Goal: Subscribe to service/newsletter

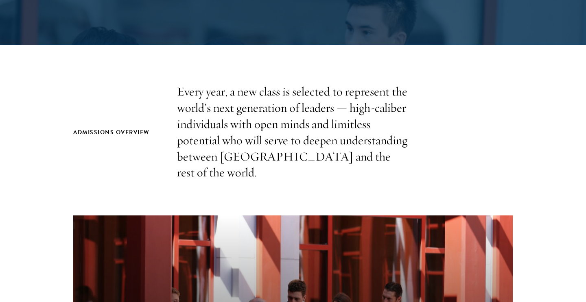
scroll to position [261, 0]
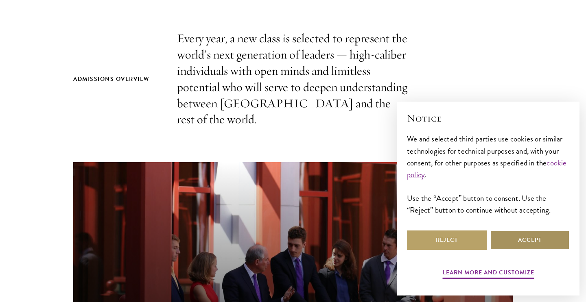
click at [509, 236] on button "Accept" at bounding box center [530, 241] width 80 height 20
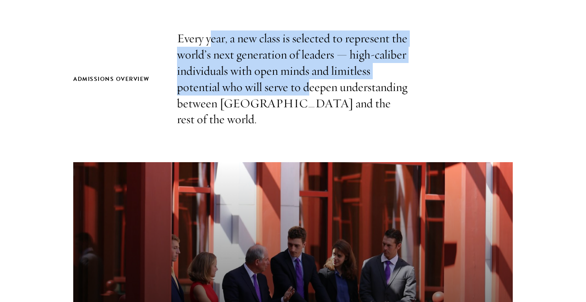
drag, startPoint x: 213, startPoint y: 42, endPoint x: 307, endPoint y: 90, distance: 106.1
click at [307, 90] on p "Every year, a new class is selected to represent the world’s next generation of…" at bounding box center [293, 79] width 232 height 97
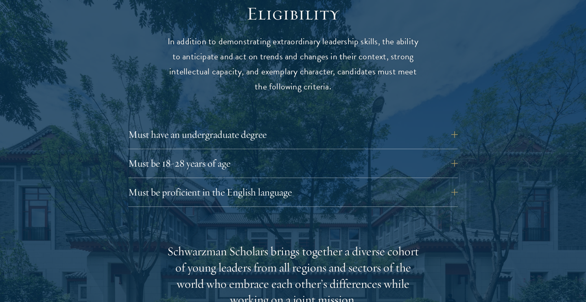
scroll to position [1130, 0]
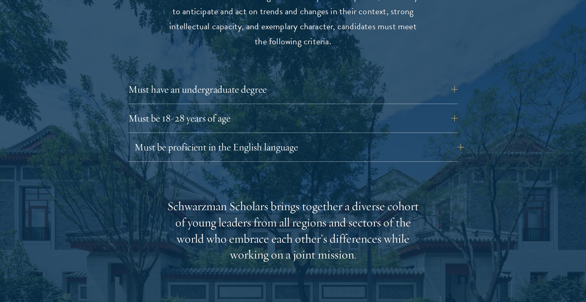
click at [416, 138] on button "Must be proficient in the English language" at bounding box center [299, 148] width 330 height 20
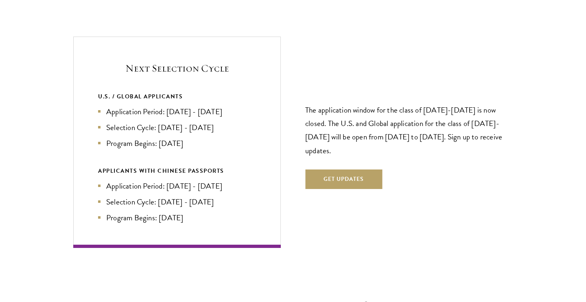
scroll to position [1947, 0]
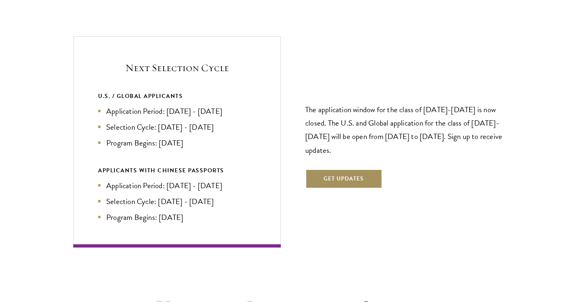
click at [368, 169] on button "Get Updates" at bounding box center [343, 179] width 77 height 20
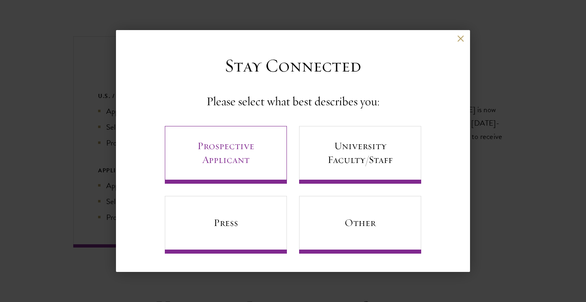
click at [265, 164] on link "Prospective Applicant" at bounding box center [226, 155] width 122 height 58
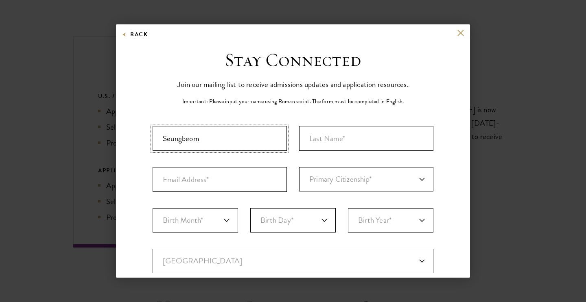
type input "Seungbeom"
type input "Son"
type input "seungbeomryanson@gmail.com"
select select "KS"
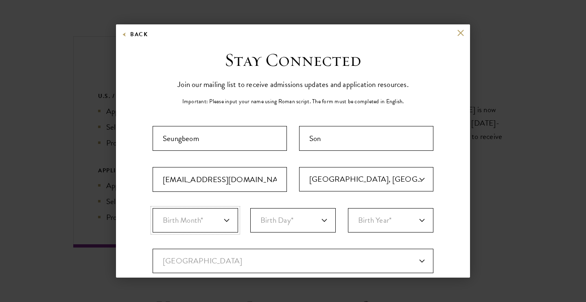
select select "12"
select select "07"
select select "2001"
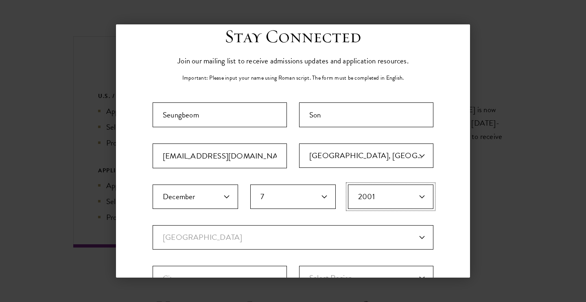
scroll to position [71, 0]
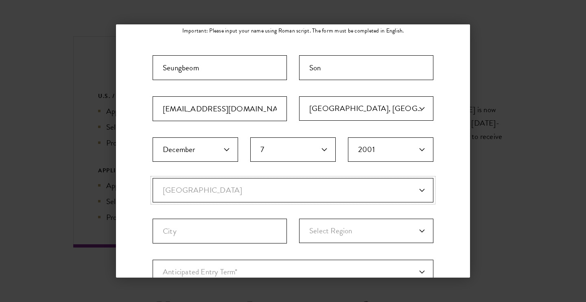
select select "KS"
select select
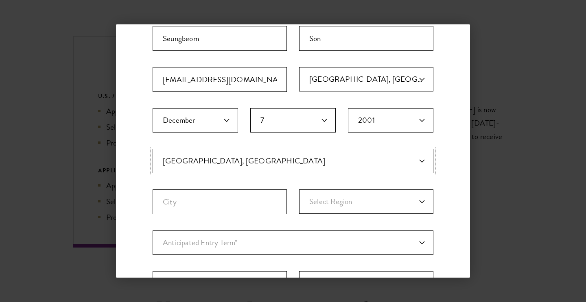
scroll to position [109, 0]
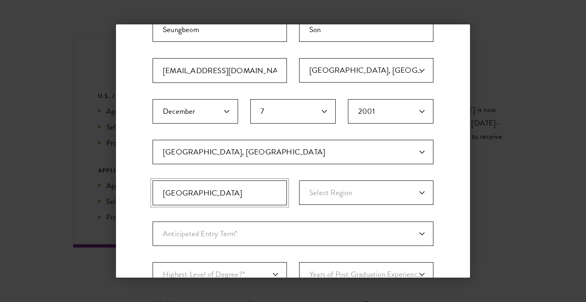
type input "Seoul"
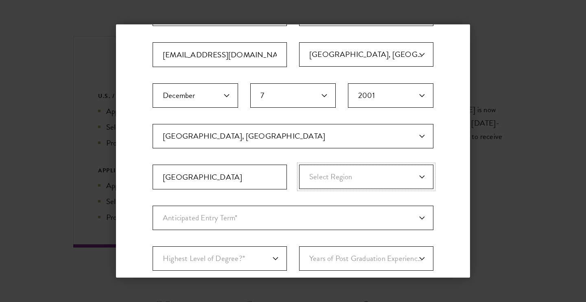
scroll to position [129, 0]
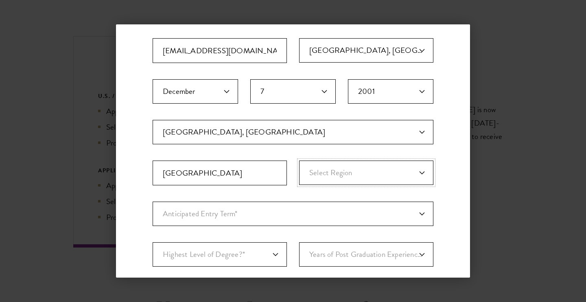
select select "Seoul"
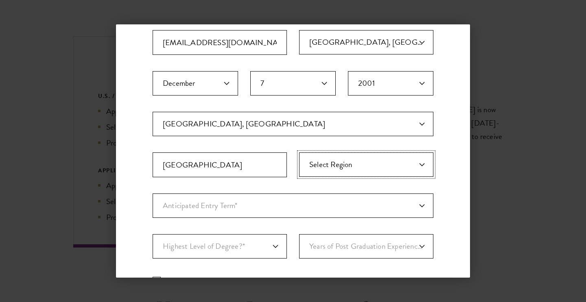
scroll to position [138, 0]
click at [346, 191] on fieldset "Country Current Country Afghanistan Aland Islands Albania Algeria Andorra Angol…" at bounding box center [293, 152] width 281 height 82
click at [255, 162] on input "Seoul" at bounding box center [220, 164] width 134 height 25
type input "Seoul"
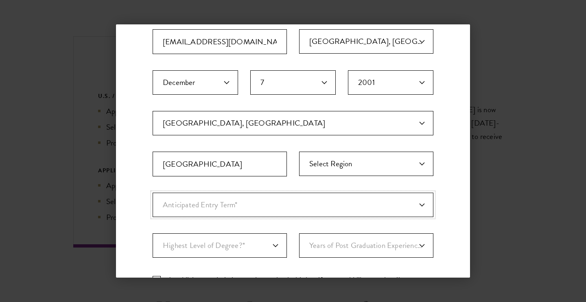
select select "e64b8ab3-eabb-4867-96d5-7e6b4840665f"
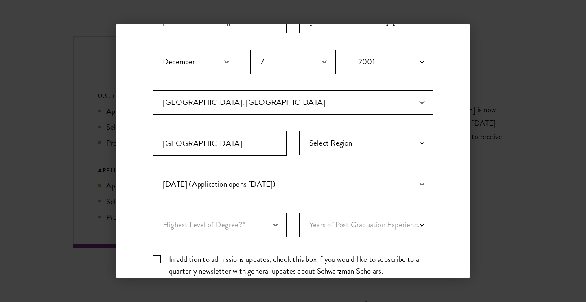
scroll to position [166, 0]
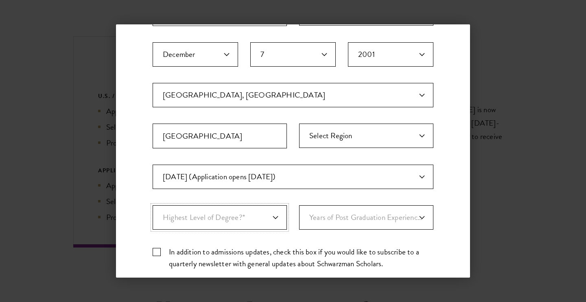
select select "bf44f490-31e9-4d16-b1d2-df861e7933aa"
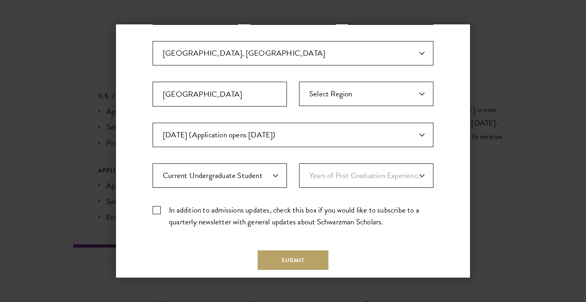
click at [311, 212] on label "In addition to admissions updates, check this box if you would like to subscrib…" at bounding box center [293, 216] width 281 height 24
click at [311, 210] on input "In addition to admissions updates, check this box if you would like to subscrib…" at bounding box center [293, 206] width 281 height 5
checkbox input "true"
click at [315, 261] on button "Submit" at bounding box center [293, 261] width 71 height 20
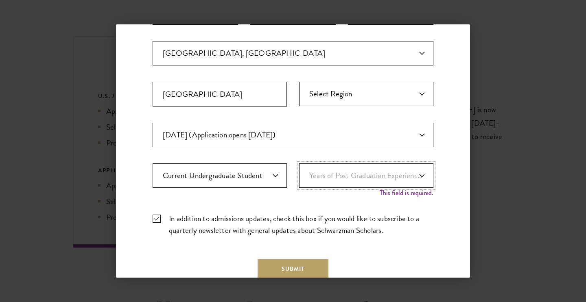
scroll to position [259, 0]
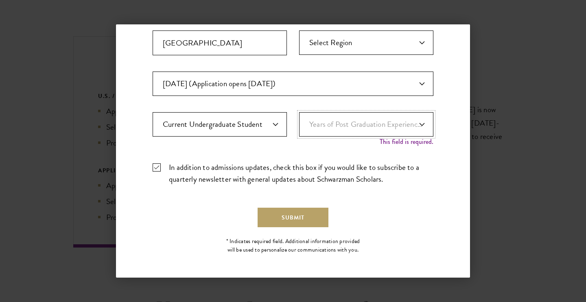
select select "1"
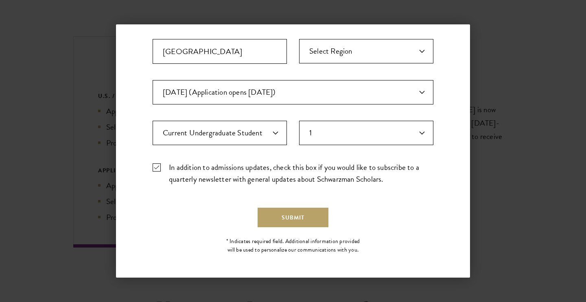
click at [364, 167] on label "In addition to admissions updates, check this box if you would like to subscrib…" at bounding box center [293, 174] width 281 height 24
click at [364, 167] on input "In addition to admissions updates, check this box if you would like to subscrib…" at bounding box center [293, 164] width 281 height 5
click at [364, 167] on label "In addition to admissions updates, check this box if you would like to subscrib…" at bounding box center [293, 174] width 281 height 24
click at [364, 167] on input "In addition to admissions updates, check this box if you would like to subscrib…" at bounding box center [293, 164] width 281 height 5
checkbox input "true"
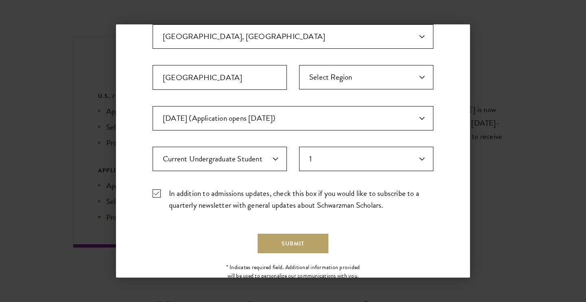
scroll to position [225, 0]
click at [269, 237] on button "Submit" at bounding box center [293, 244] width 71 height 20
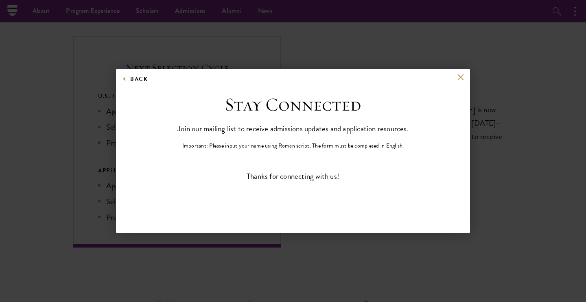
scroll to position [0, 0]
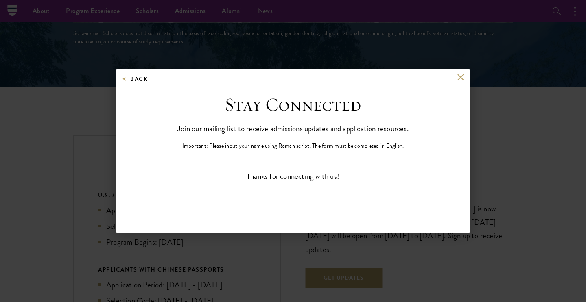
click at [460, 81] on button at bounding box center [460, 77] width 7 height 7
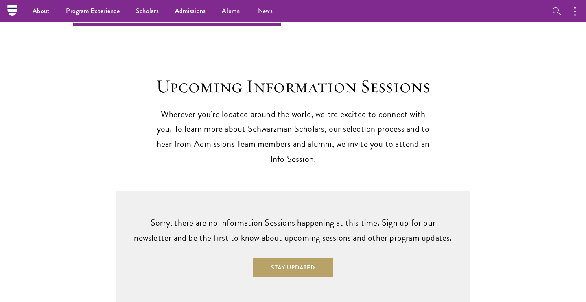
scroll to position [1879, 0]
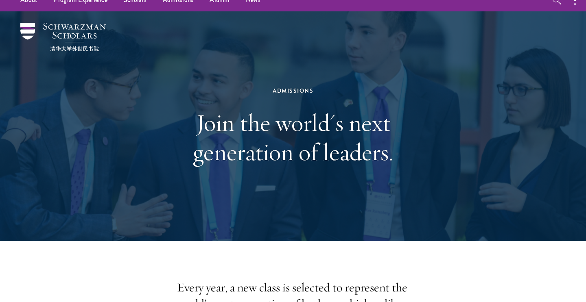
scroll to position [15, 0]
